Goal: Information Seeking & Learning: Find specific fact

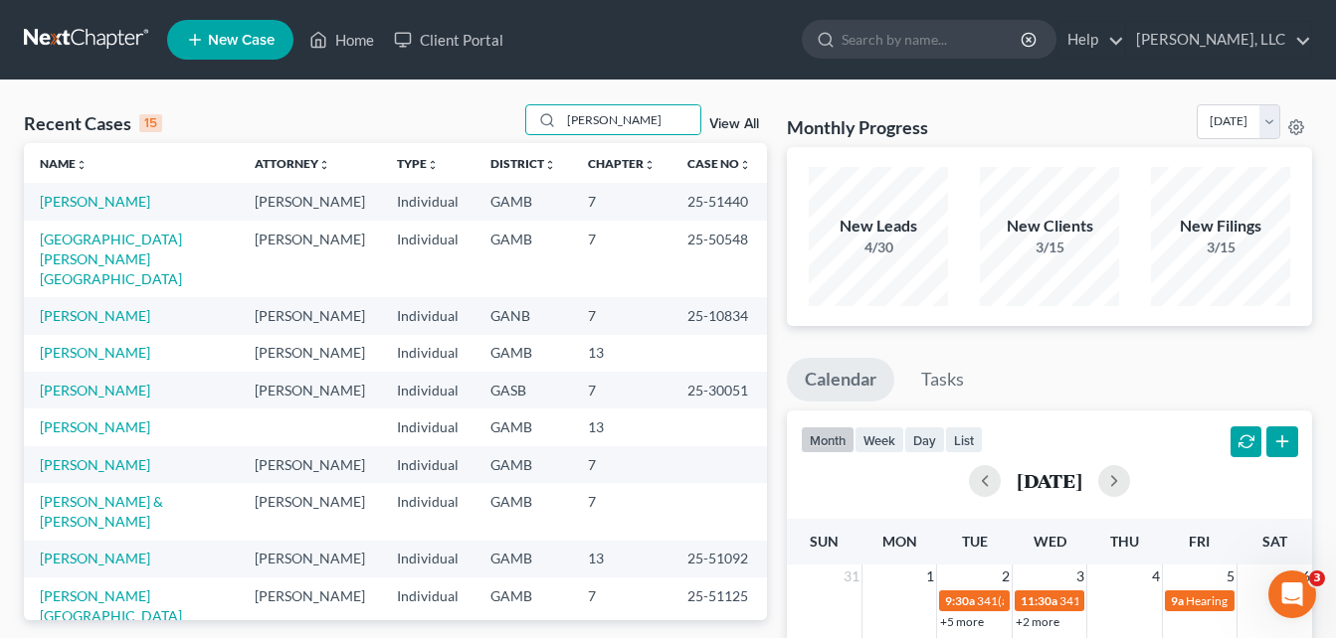
type input "[PERSON_NAME]"
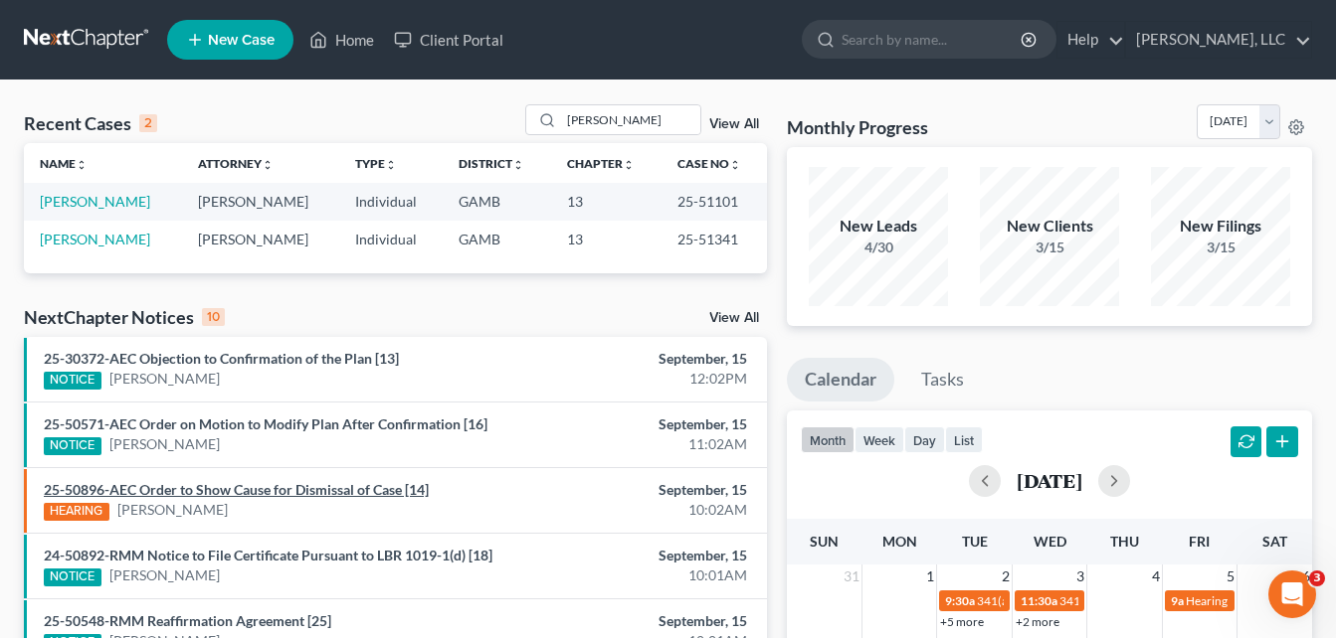
click at [319, 488] on link "25-50896-AEC Order to Show Cause for Dismissal of Case [14]" at bounding box center [236, 489] width 385 height 17
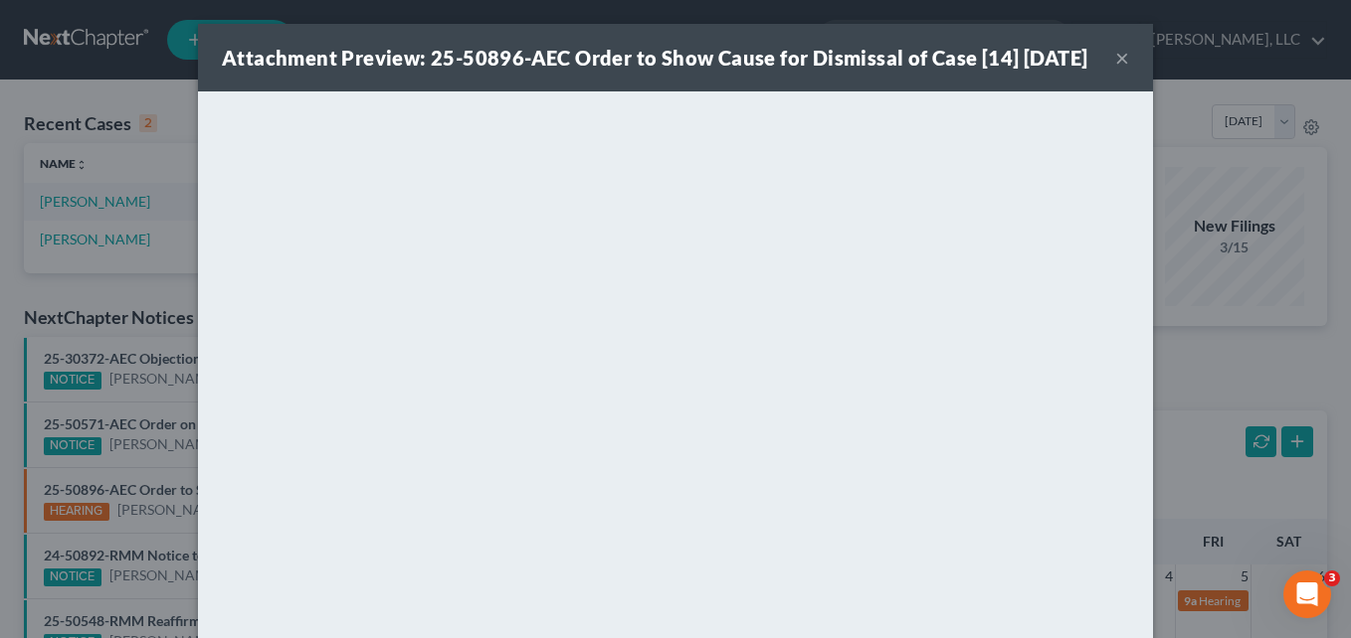
click at [1115, 70] on button "×" at bounding box center [1122, 58] width 14 height 24
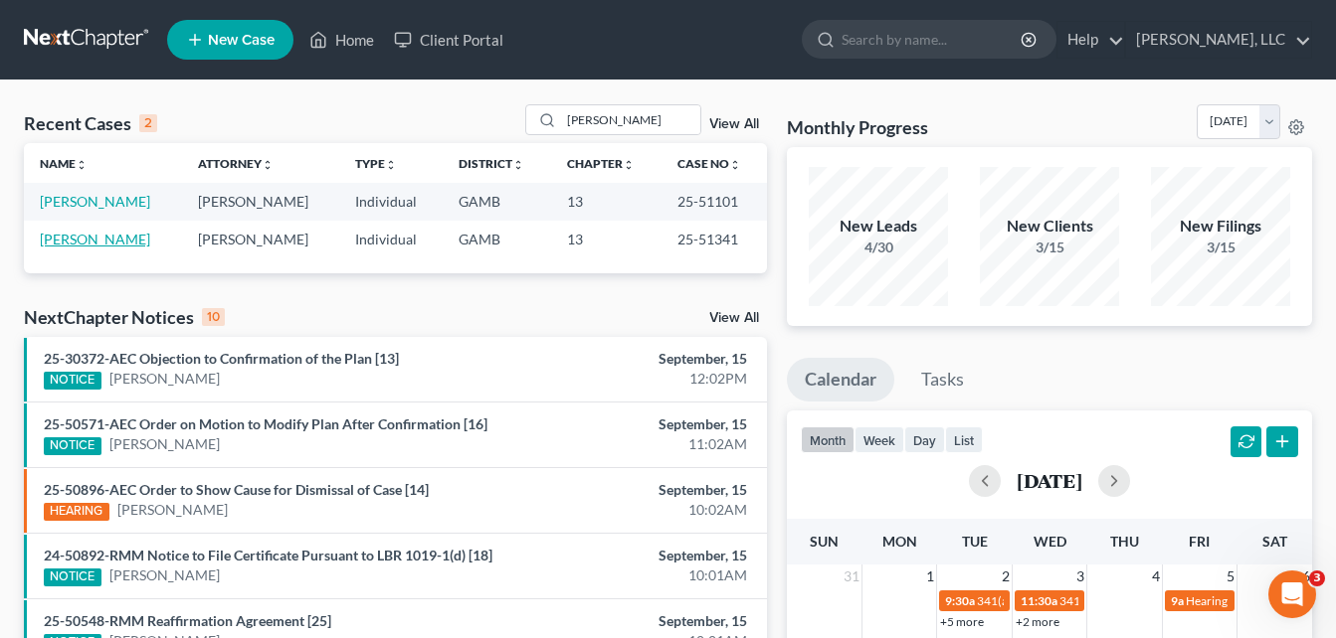
click at [113, 242] on link "[PERSON_NAME]" at bounding box center [95, 239] width 110 height 17
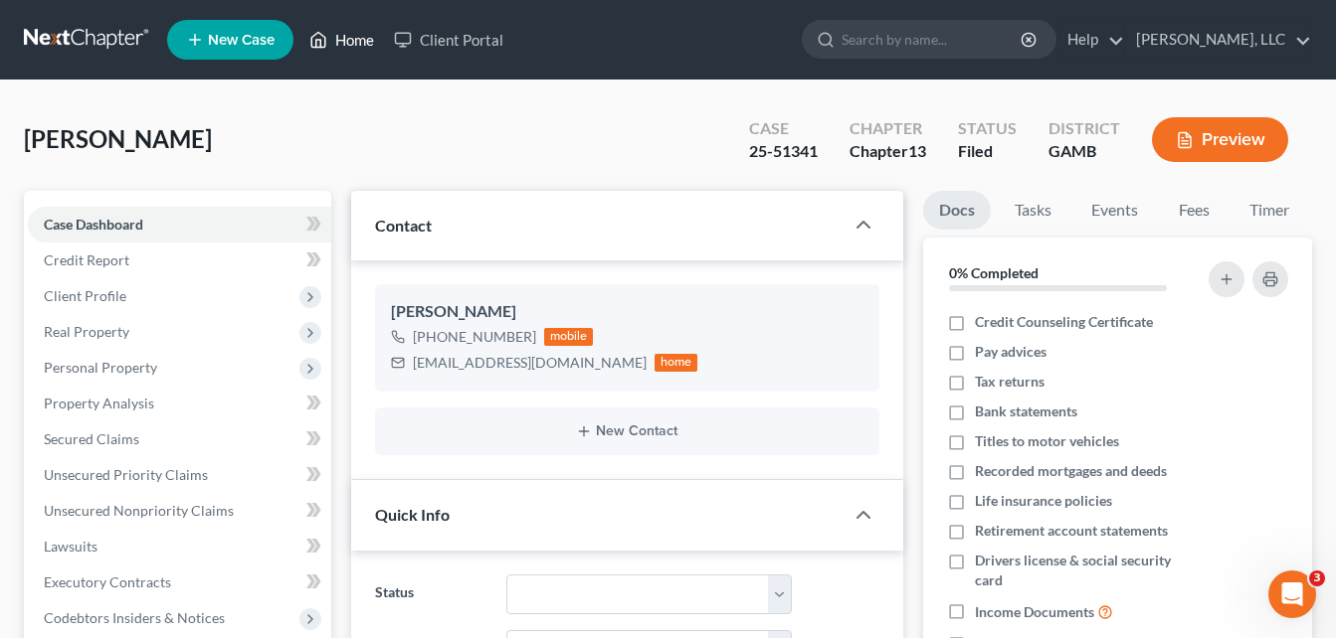
click at [358, 47] on link "Home" at bounding box center [341, 40] width 85 height 36
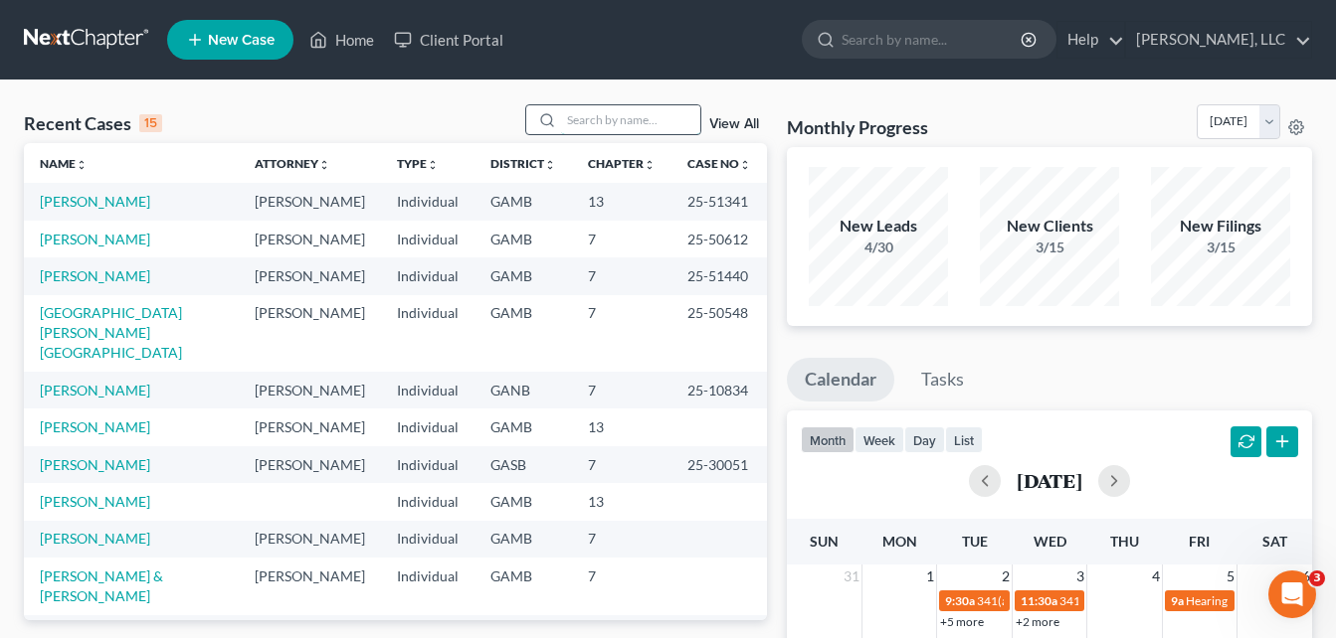
click at [617, 110] on input "search" at bounding box center [630, 119] width 139 height 29
type input "[PERSON_NAME]"
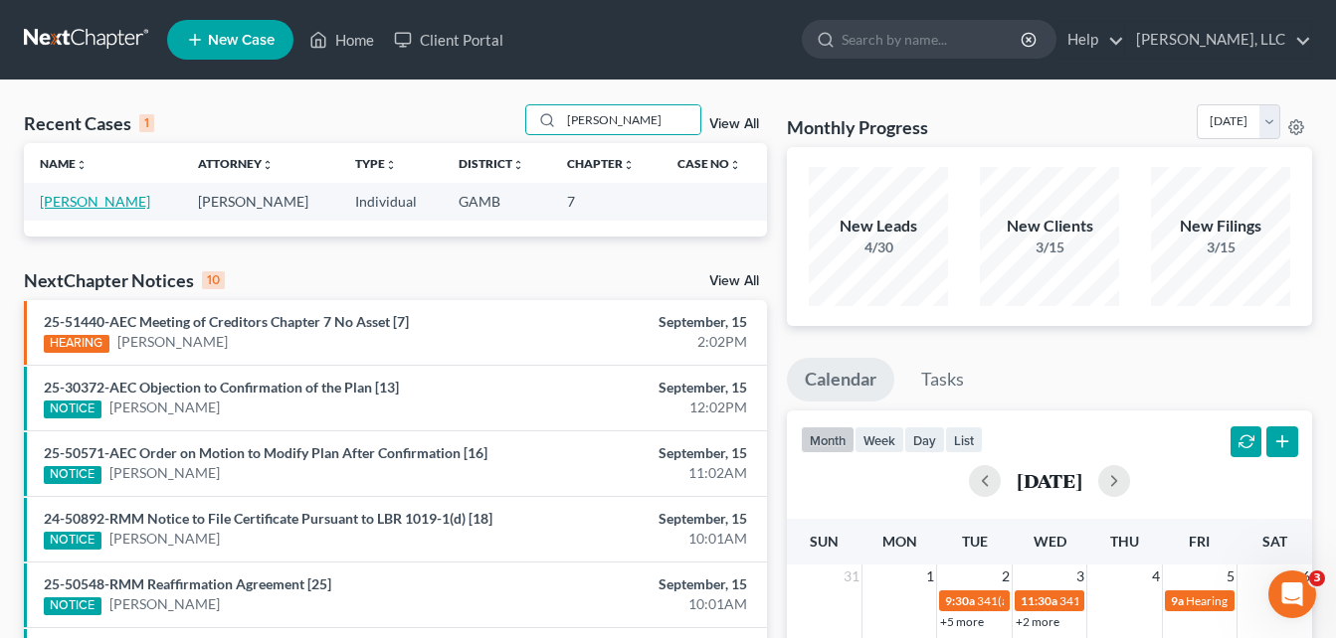
click at [75, 206] on link "[PERSON_NAME]" at bounding box center [95, 201] width 110 height 17
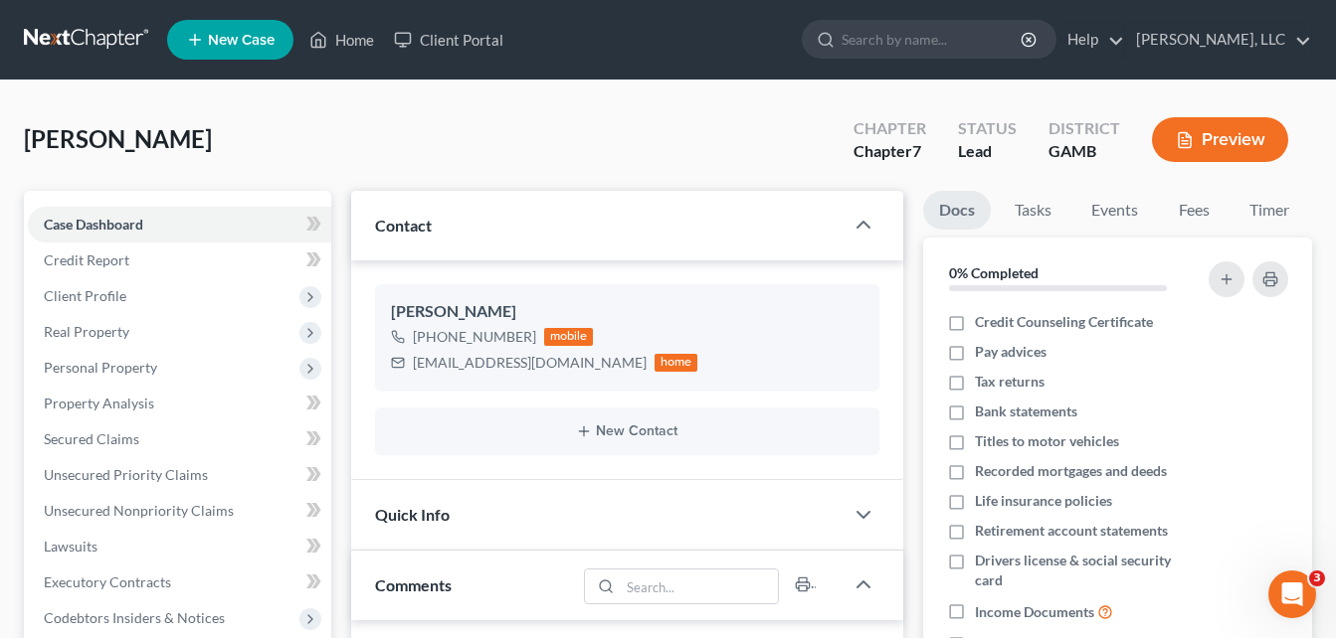
click at [364, 147] on div "[PERSON_NAME], Castonio Upgraded Chapter Chapter 7 Status Lead District [GEOGRA…" at bounding box center [668, 147] width 1288 height 87
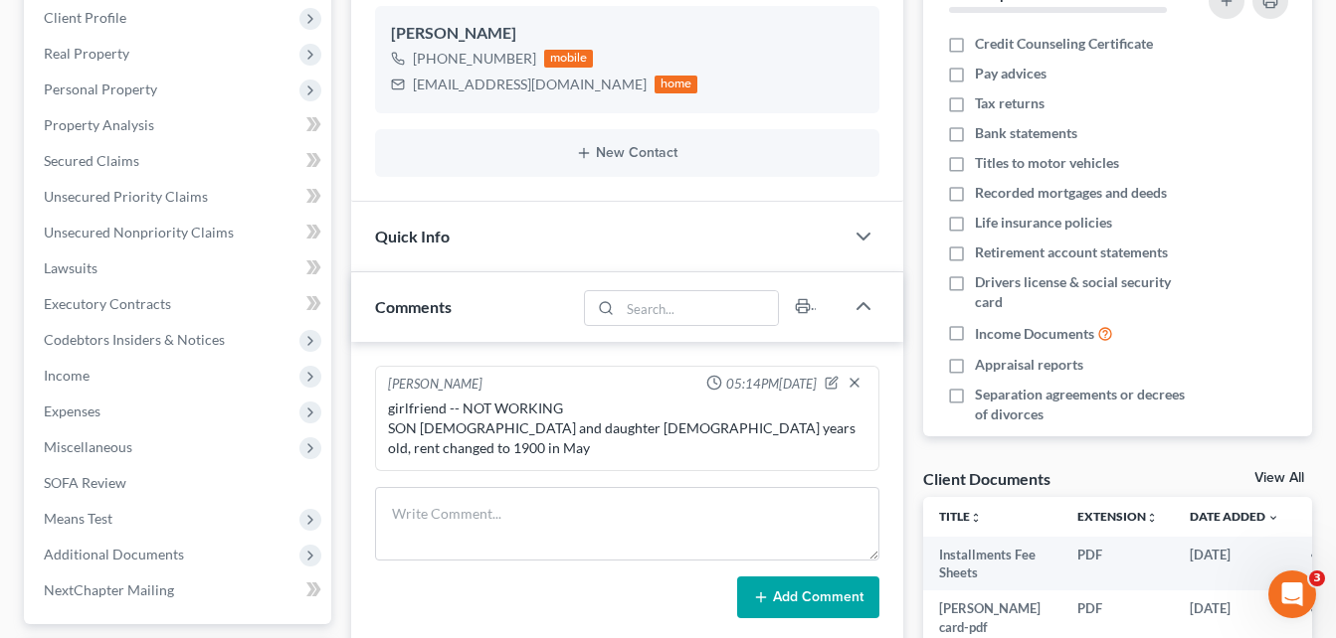
scroll to position [239, 0]
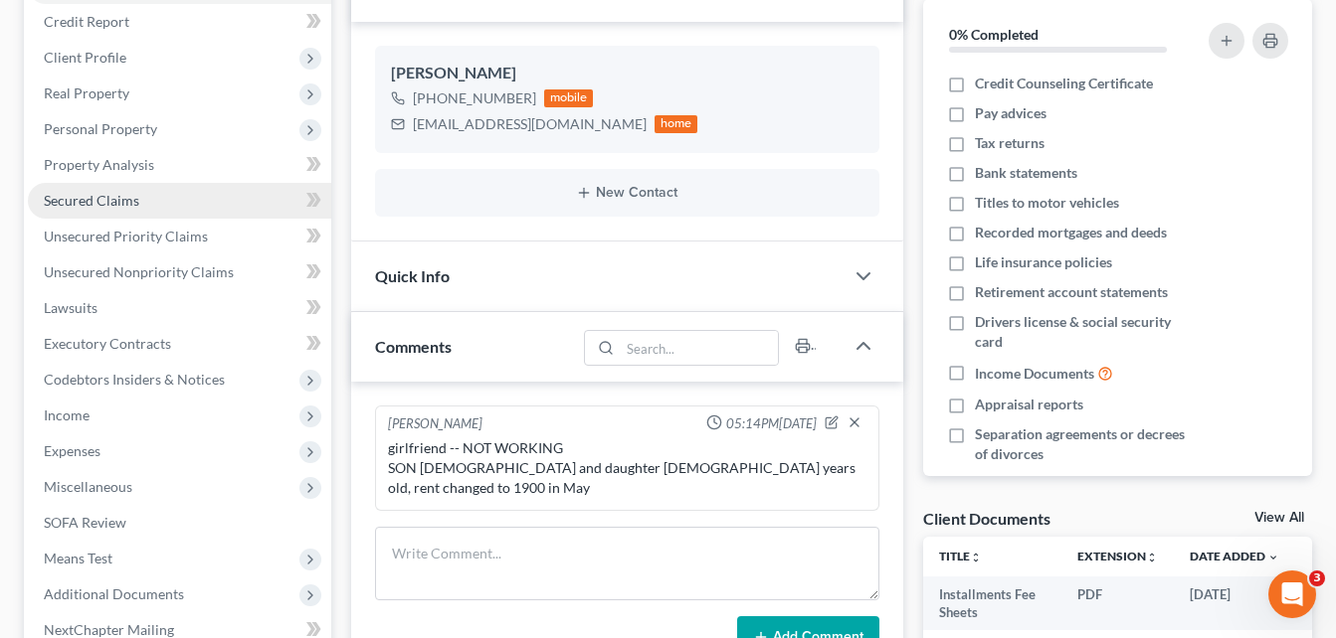
click at [78, 203] on span "Secured Claims" at bounding box center [91, 200] width 95 height 17
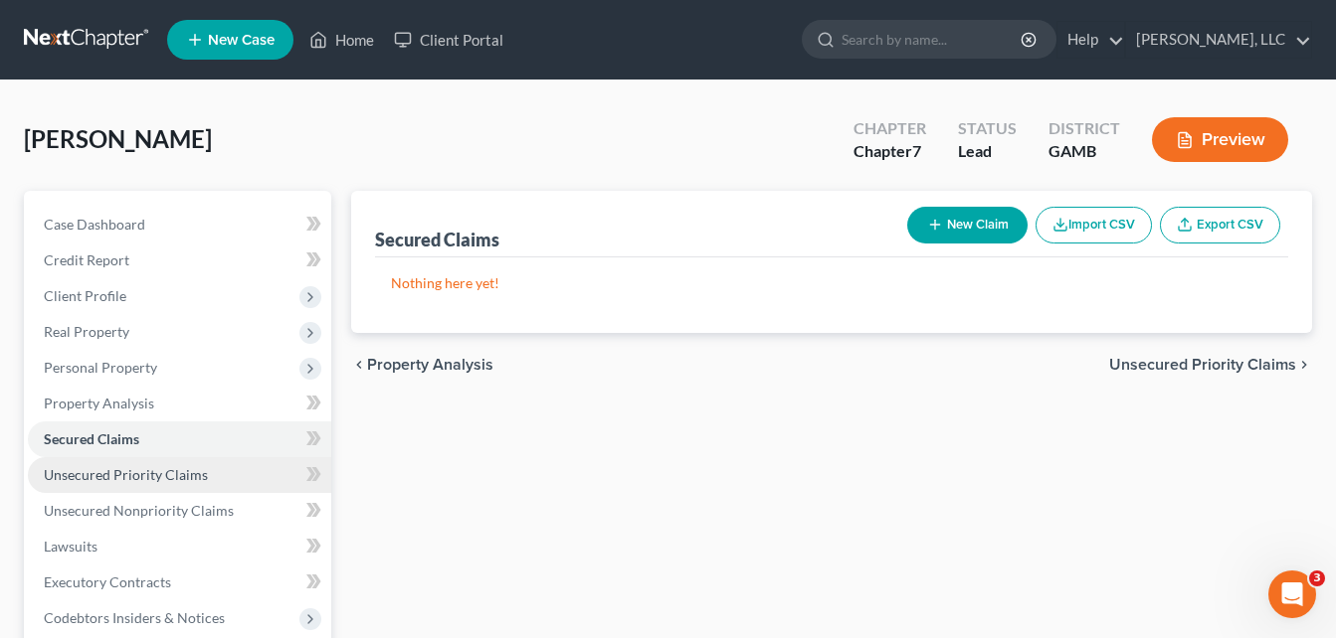
click at [86, 470] on span "Unsecured Priority Claims" at bounding box center [126, 474] width 164 height 17
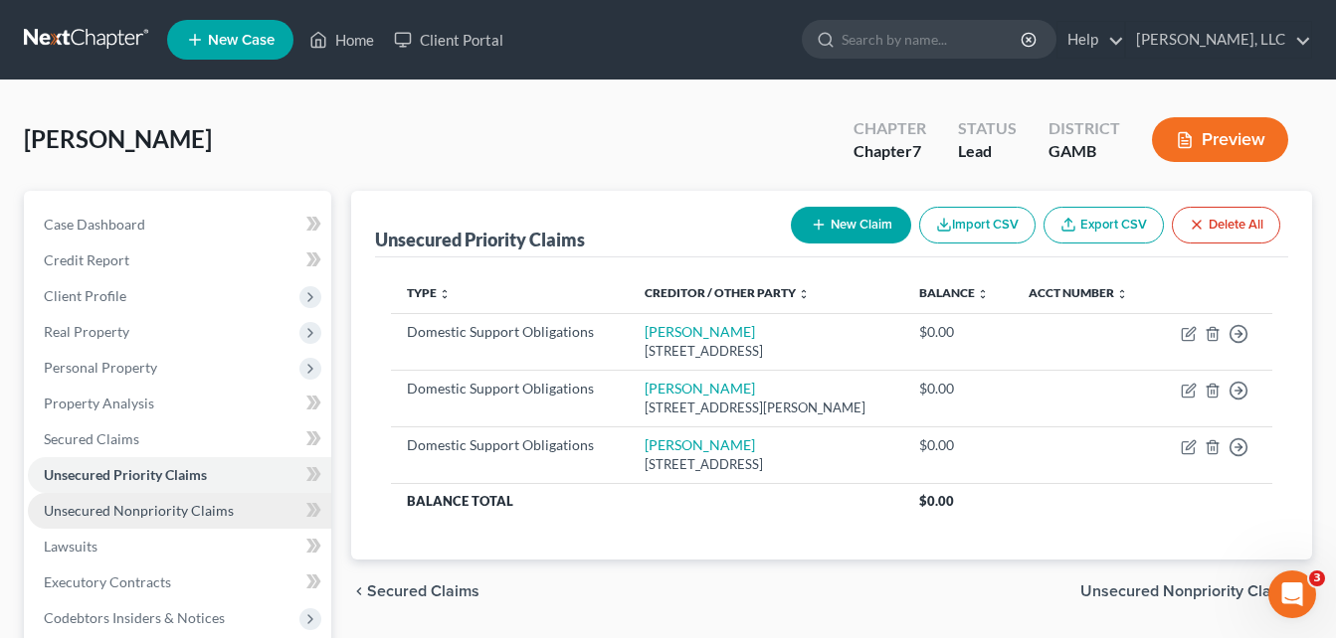
click at [96, 517] on span "Unsecured Nonpriority Claims" at bounding box center [139, 510] width 190 height 17
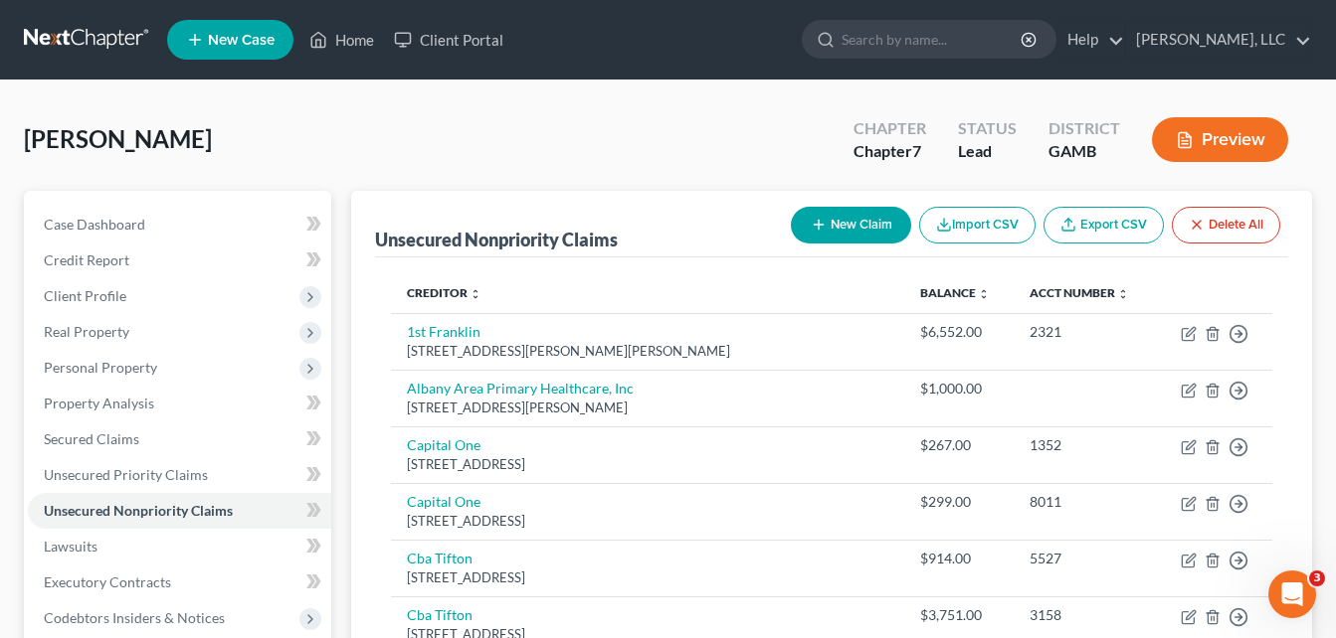
click at [356, 50] on link "Home" at bounding box center [341, 40] width 85 height 36
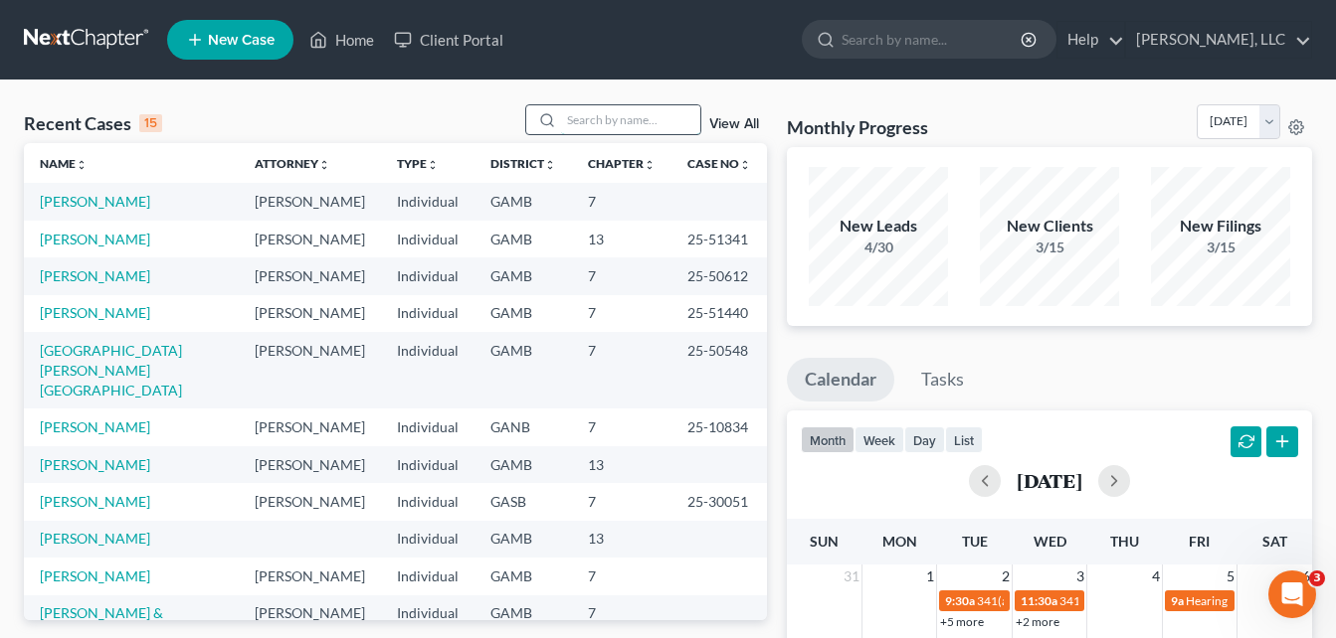
click at [596, 130] on input "search" at bounding box center [630, 119] width 139 height 29
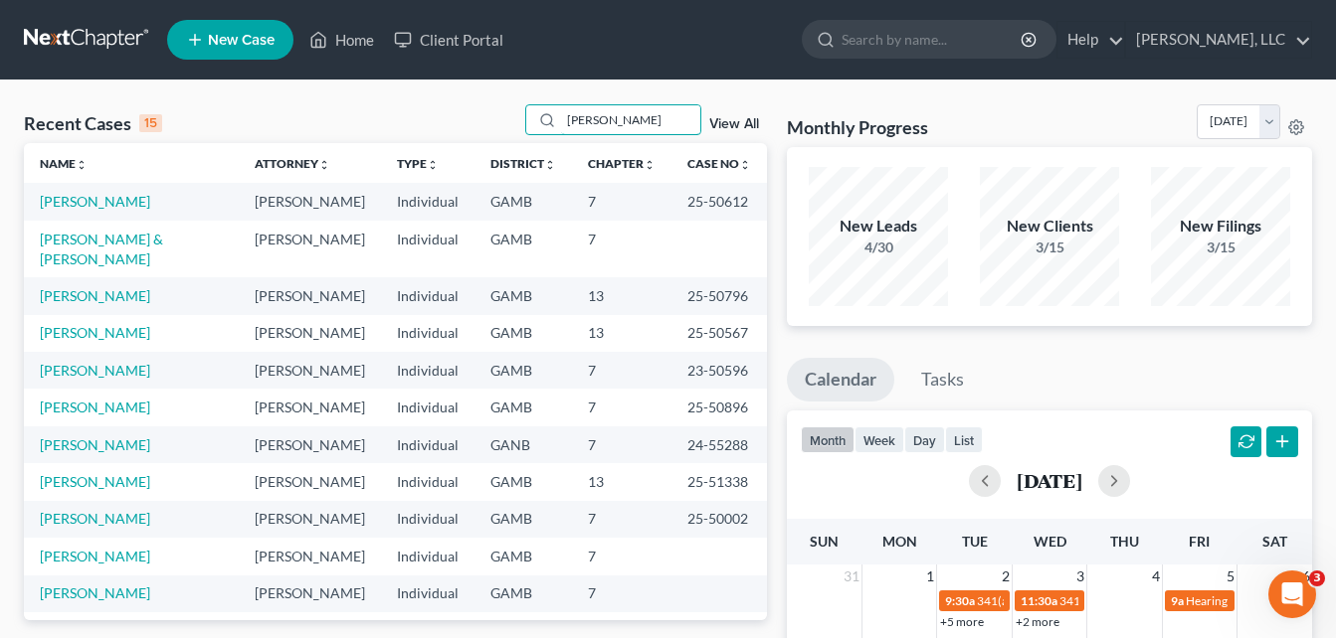
type input "[PERSON_NAME]"
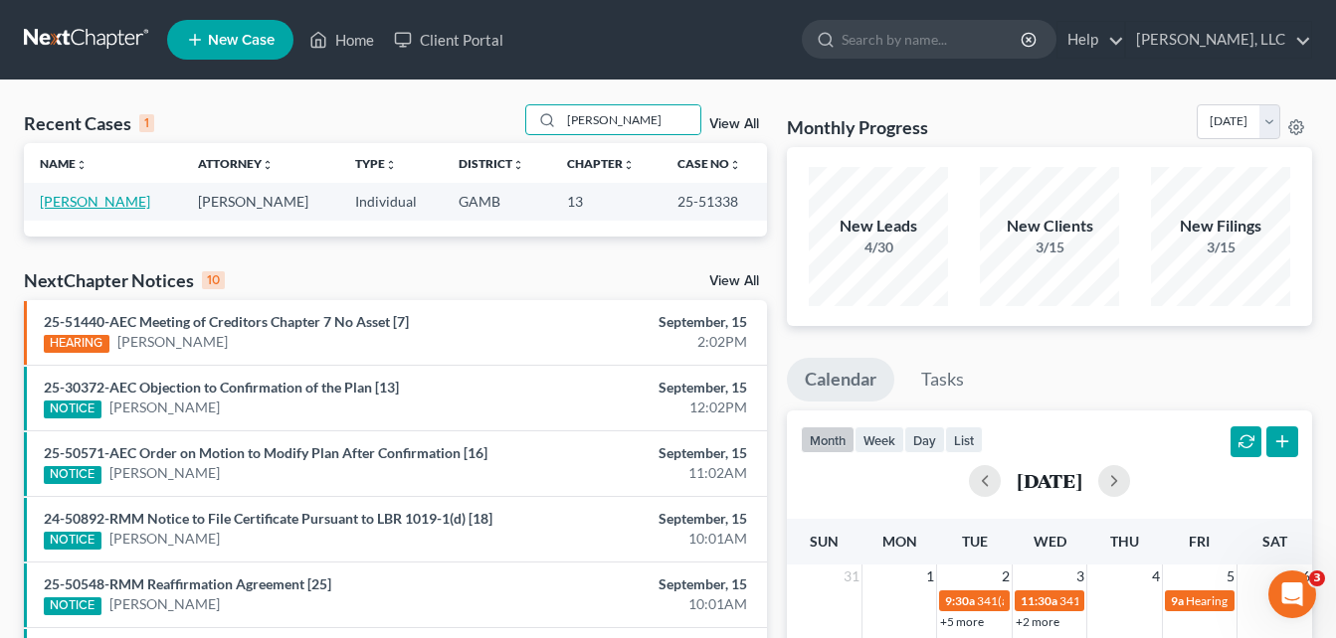
click at [94, 198] on link "[PERSON_NAME]" at bounding box center [95, 201] width 110 height 17
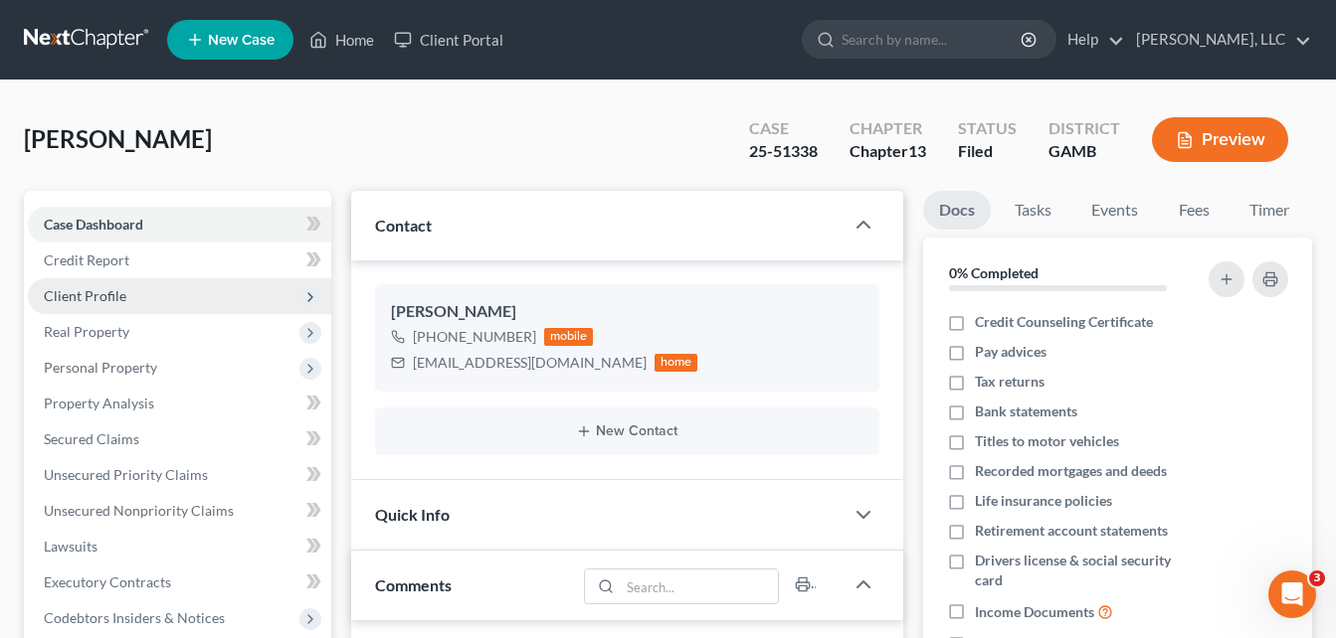
click at [90, 299] on span "Client Profile" at bounding box center [85, 295] width 83 height 17
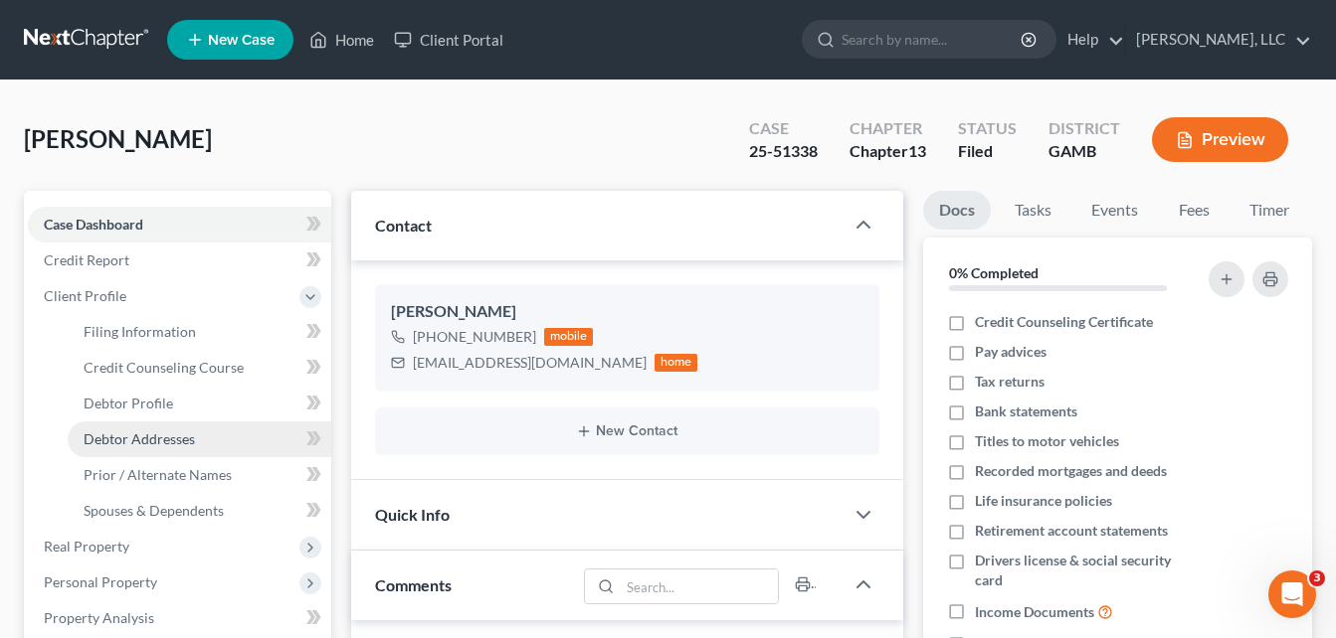
click at [130, 444] on span "Debtor Addresses" at bounding box center [139, 439] width 111 height 17
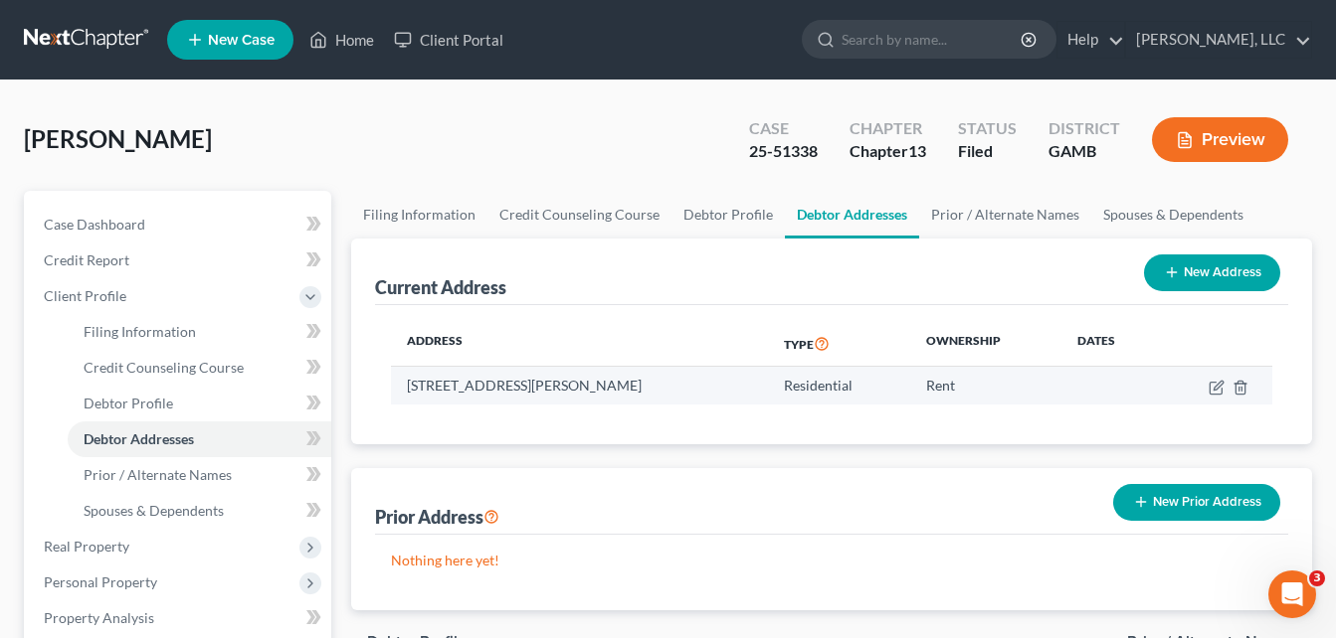
drag, startPoint x: 410, startPoint y: 392, endPoint x: 638, endPoint y: 390, distance: 228.8
click at [638, 390] on td "[STREET_ADDRESS][PERSON_NAME]" at bounding box center [579, 386] width 377 height 38
copy td "[STREET_ADDRESS][PERSON_NAME]"
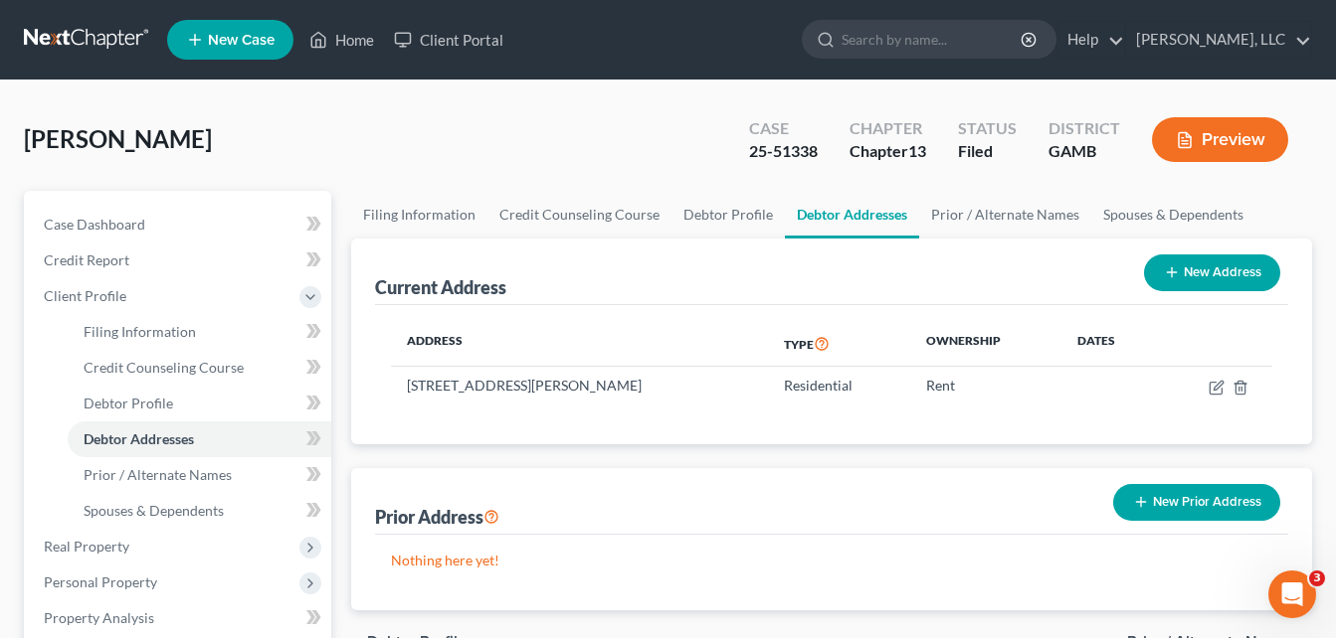
click at [374, 127] on div "[PERSON_NAME] Upgraded Case 25-51338 Chapter Chapter 13 Status [GEOGRAPHIC_DATA…" at bounding box center [668, 147] width 1288 height 87
